Goal: Book appointment/travel/reservation

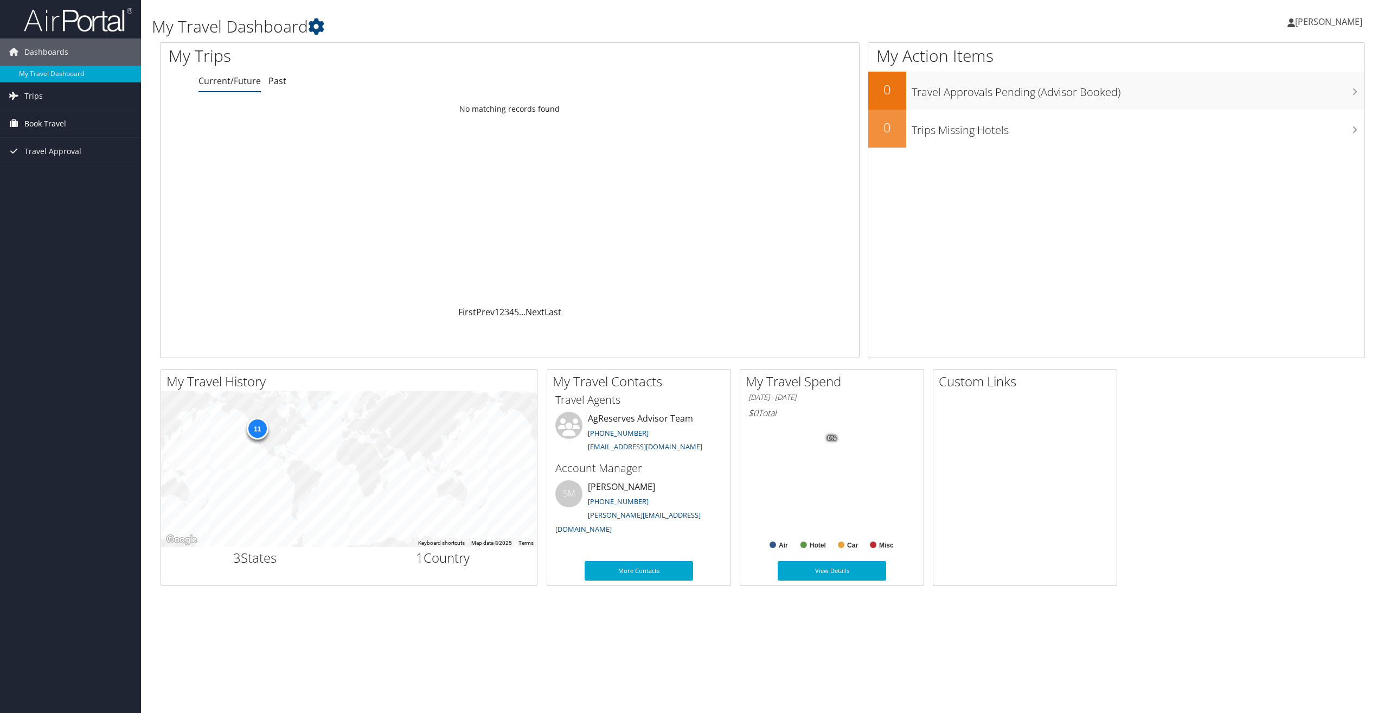
click at [50, 116] on span "Book Travel" at bounding box center [45, 123] width 42 height 27
click at [69, 139] on link "Agent Booking Request" at bounding box center [70, 145] width 141 height 16
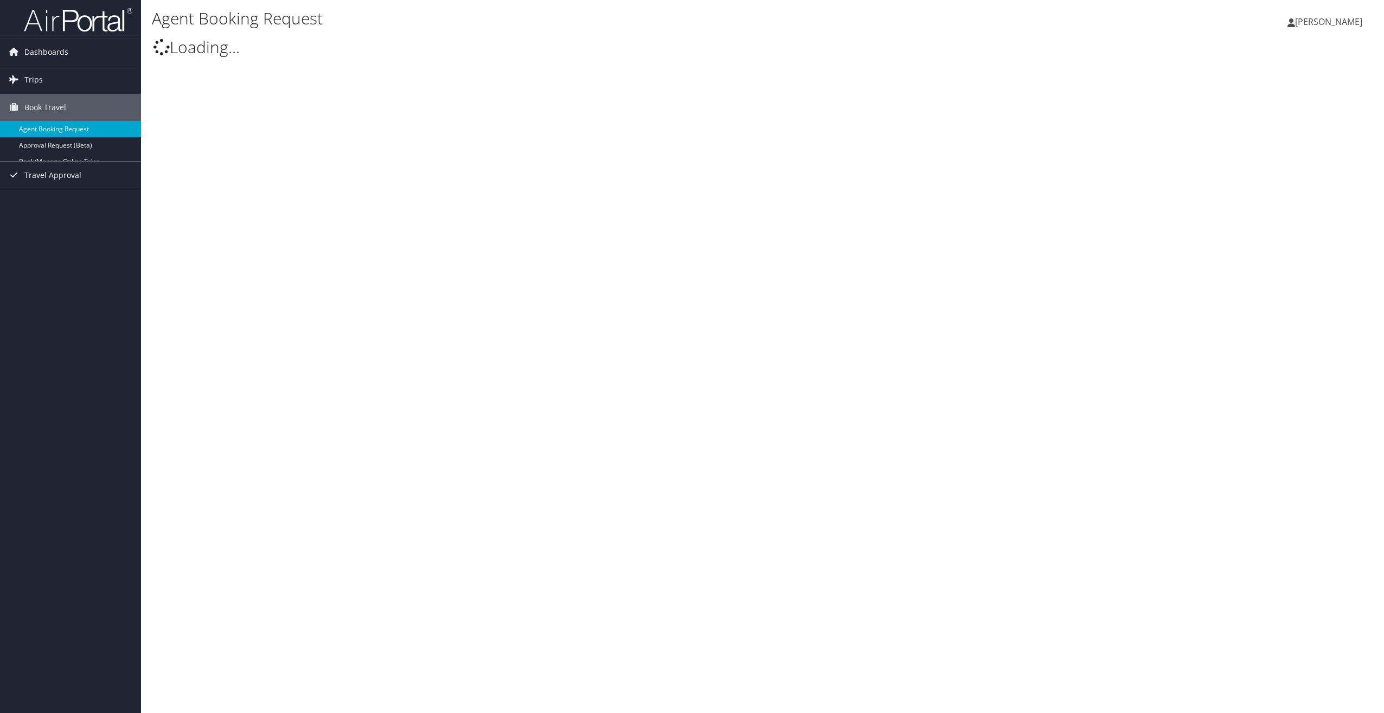
type input "[PERSON_NAME]"
select select "[EMAIL_ADDRESS][DOMAIN_NAME]"
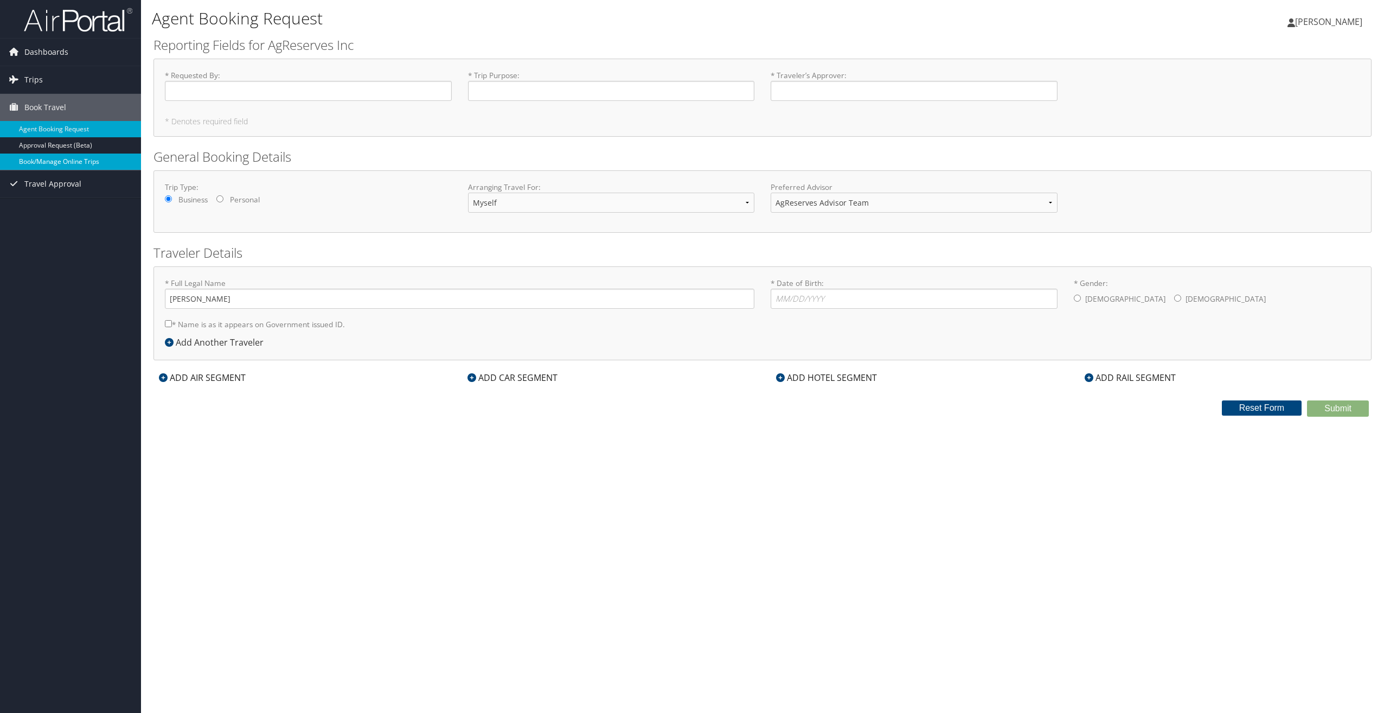
click at [79, 156] on link "Book/Manage Online Trips" at bounding box center [70, 161] width 141 height 16
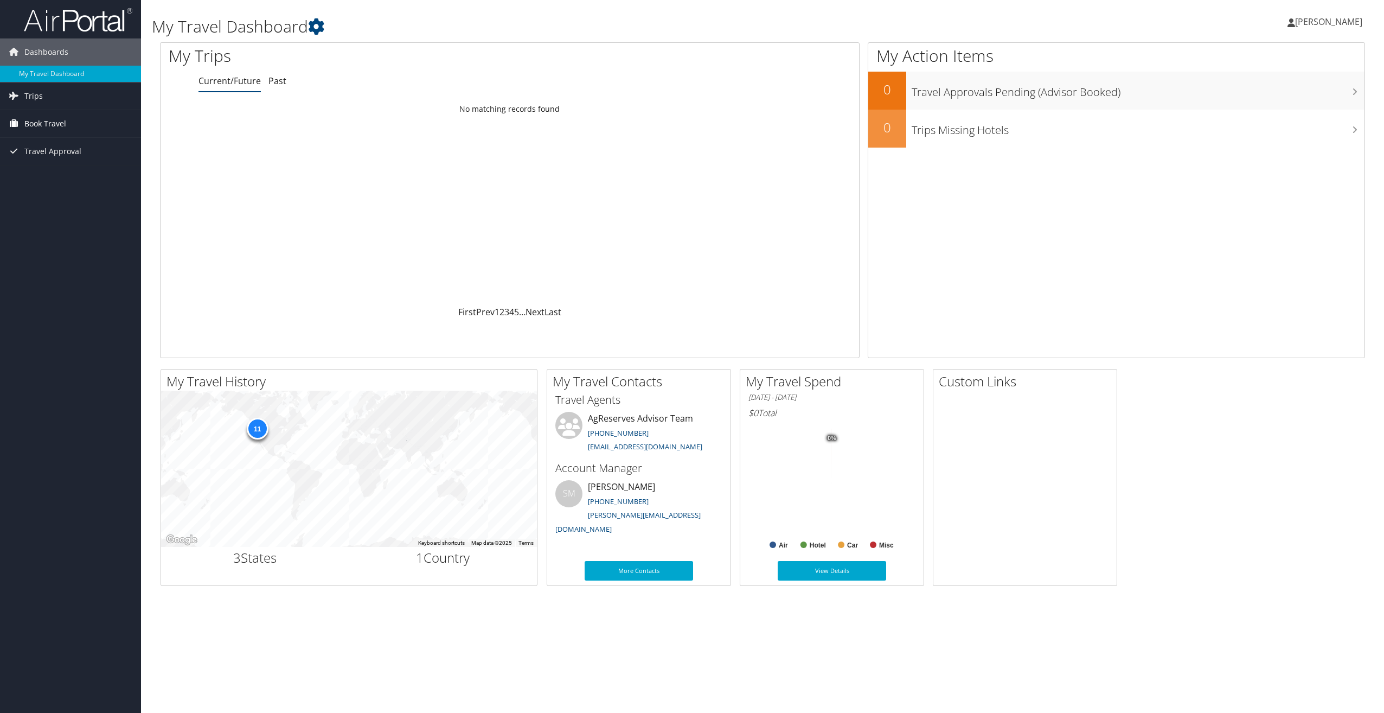
click at [59, 126] on span "Book Travel" at bounding box center [45, 123] width 42 height 27
click at [62, 174] on link "Book/Manage Online Trips" at bounding box center [70, 178] width 141 height 16
